Goal: Check status: Check status

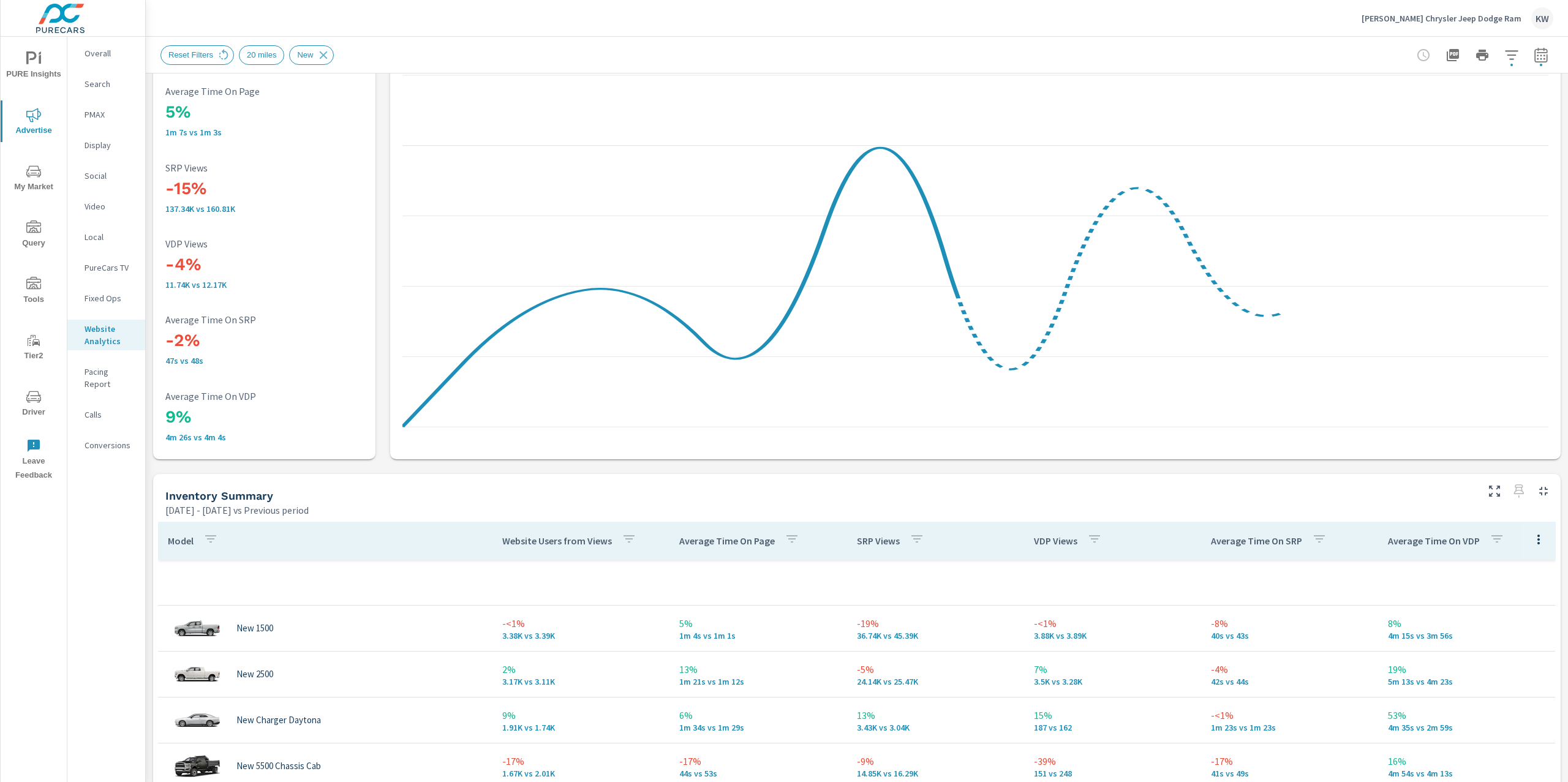
scroll to position [162, 0]
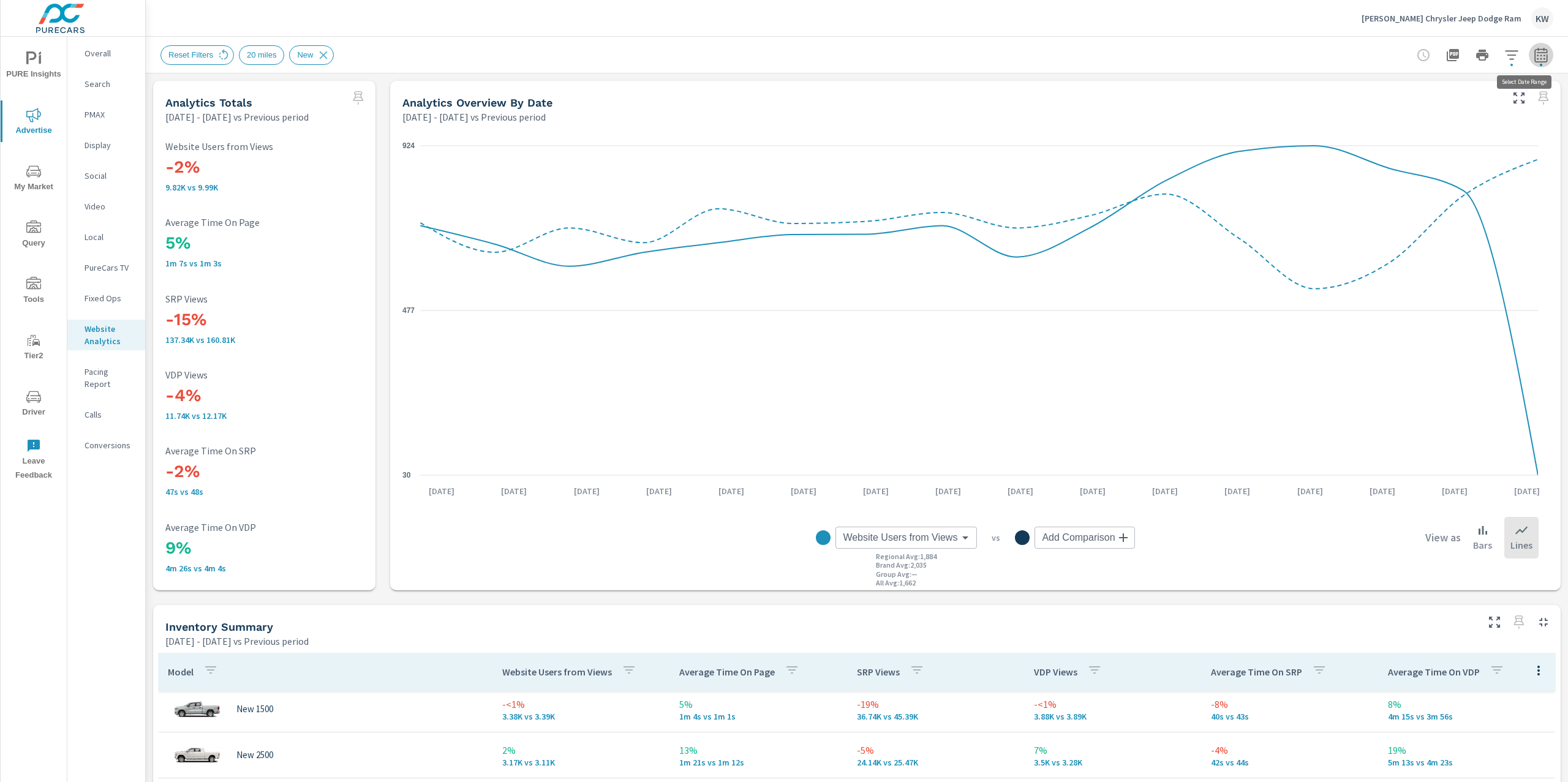
click at [1534, 60] on icon "button" at bounding box center [1541, 55] width 15 height 15
select select "Previous period"
click at [1520, 210] on icon "button" at bounding box center [1516, 205] width 15 height 15
click at [1423, 218] on span "Apply" at bounding box center [1404, 220] width 50 height 12
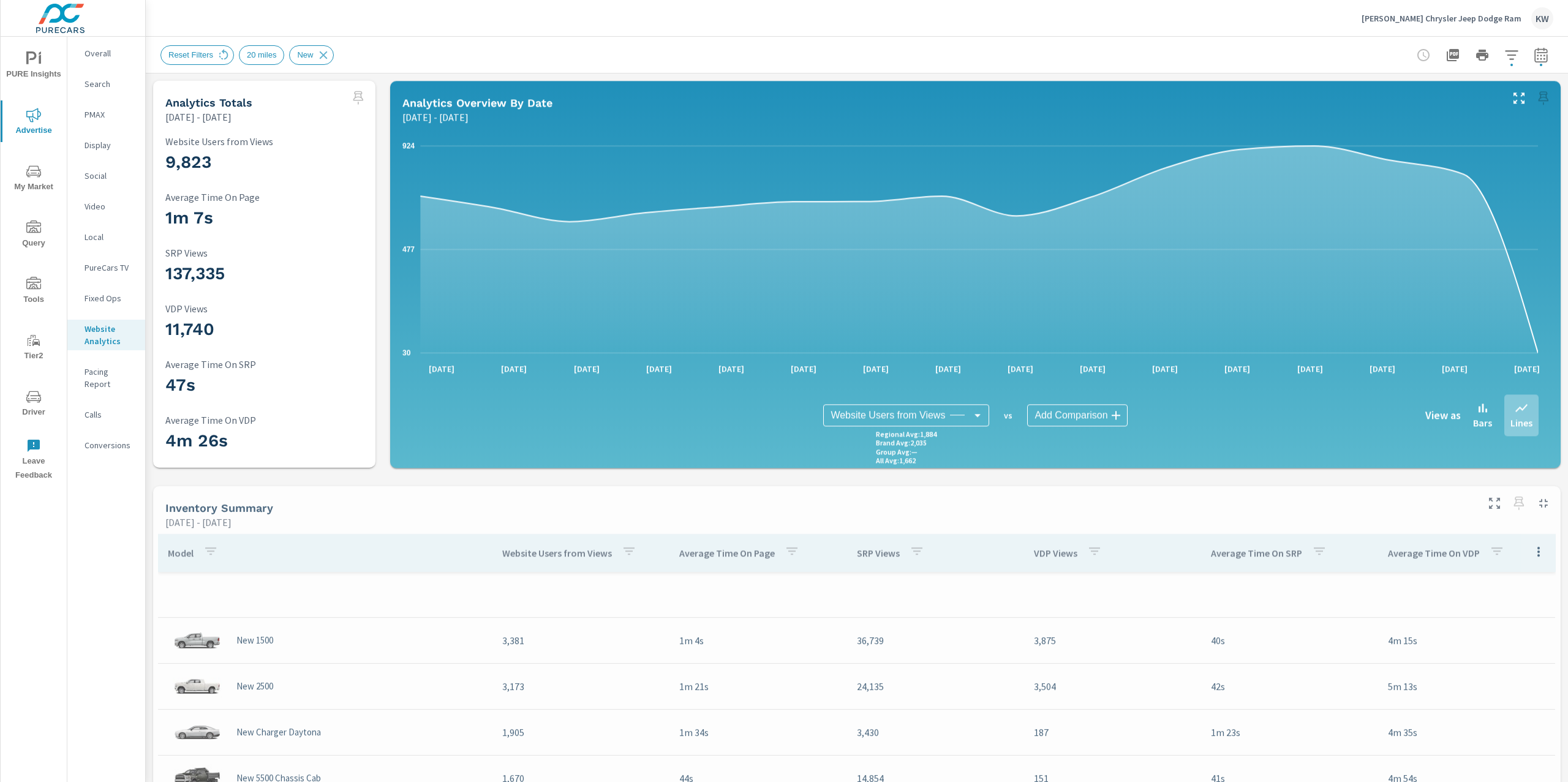
scroll to position [45, 0]
